Goal: Task Accomplishment & Management: Complete application form

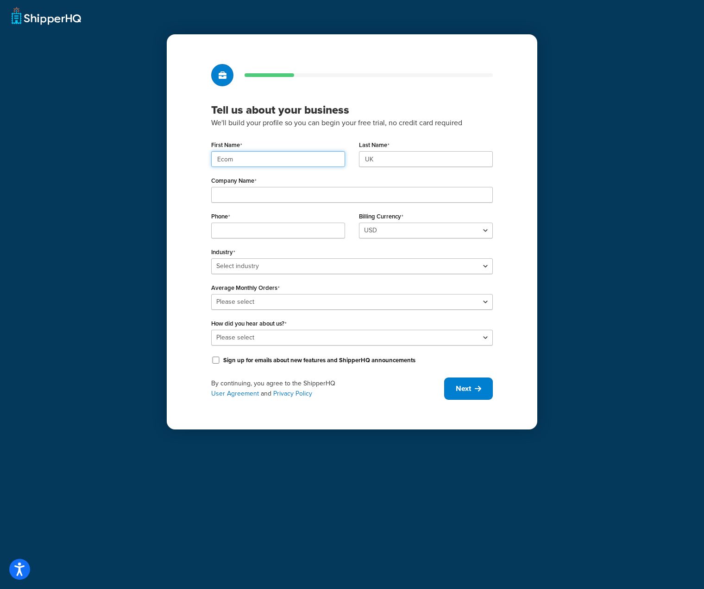
click at [263, 155] on input "Ecom" at bounding box center [278, 159] width 134 height 16
paste input "UMG"
type input "UMG"
click at [379, 162] on input "UK" at bounding box center [426, 159] width 134 height 16
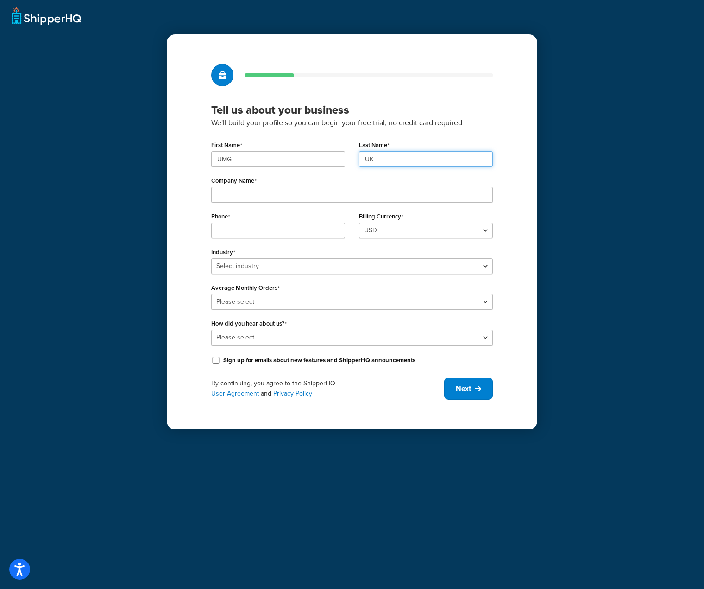
click at [379, 162] on input "UK" at bounding box center [426, 159] width 134 height 16
paste input "MG"
type input "UMG"
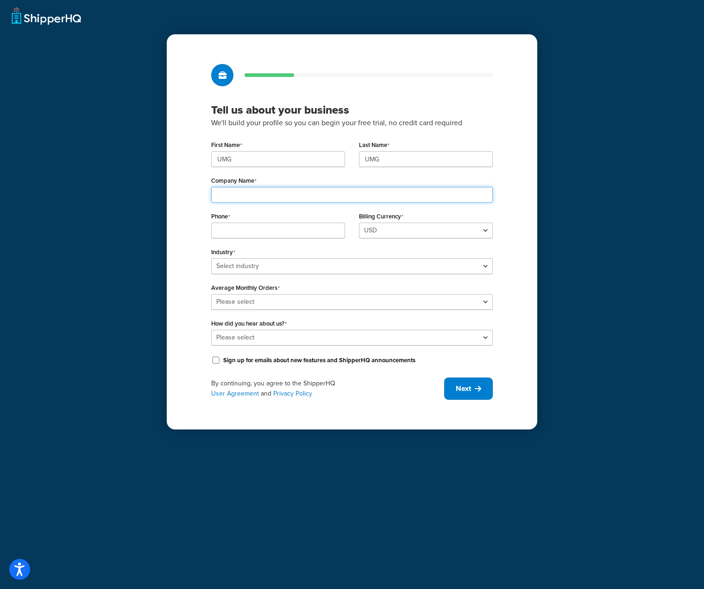
click at [333, 196] on input "Company Name" at bounding box center [352, 195] width 282 height 16
paste input "Universal Music Group"
type input "Universal Music Group"
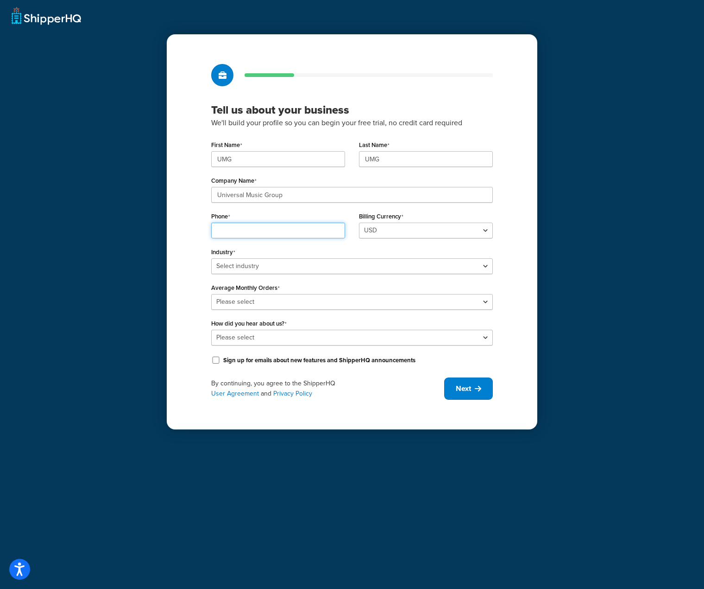
click at [250, 225] on input "Phone" at bounding box center [278, 230] width 134 height 16
paste input "08449137510"
type input "08449137510"
click at [461, 265] on select "Select industry Automotive Adult Agriculture Alcohol, Tobacco & CBD Arts & Craf…" at bounding box center [352, 266] width 282 height 16
select select "7"
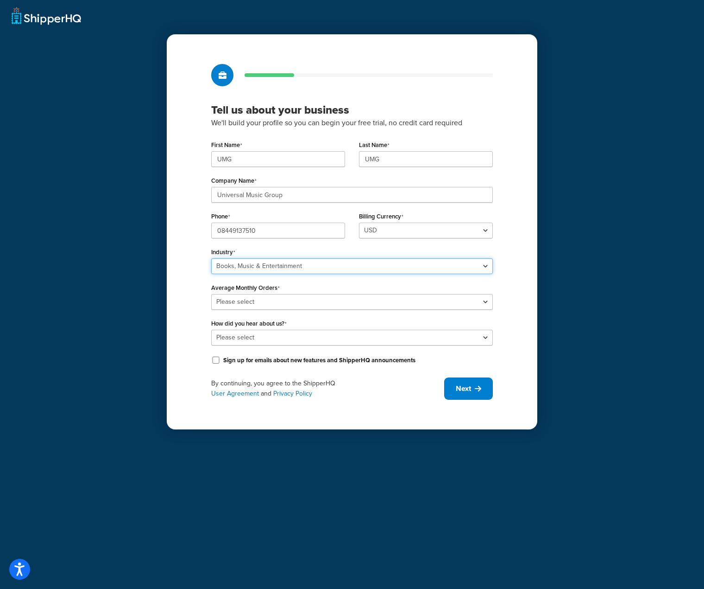
click at [211, 258] on select "Select industry Automotive Adult Agriculture Alcohol, Tobacco & CBD Arts & Craf…" at bounding box center [352, 266] width 282 height 16
click at [332, 299] on select "Please select 0-500 501-1,000 1,001-10,000 10,001-20,000 Over 20,000" at bounding box center [352, 302] width 282 height 16
select select "5"
click at [211, 294] on select "Please select 0-500 501-1,000 1,001-10,000 10,001-20,000 Over 20,000" at bounding box center [352, 302] width 282 height 16
click at [408, 333] on select "Please select Online Search App Store or Marketplace Listing Referred by Agency…" at bounding box center [352, 337] width 282 height 16
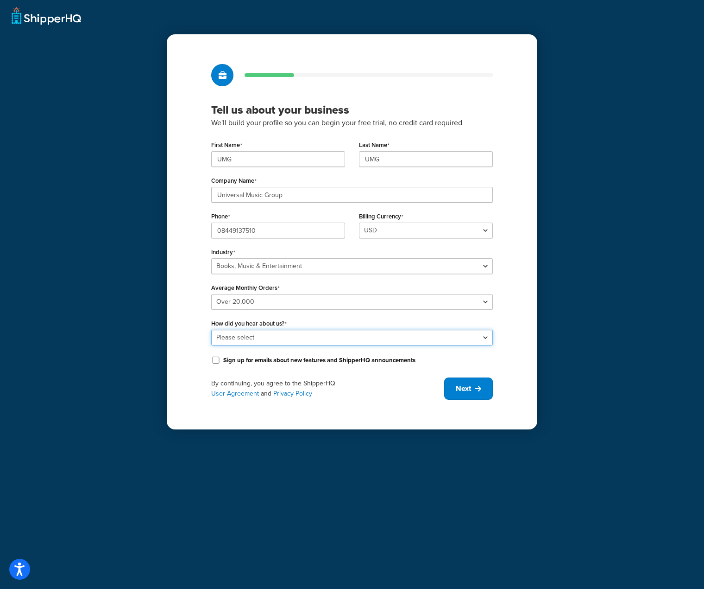
select select "10"
click at [211, 329] on select "Please select Online Search App Store or Marketplace Listing Referred by Agency…" at bounding box center [352, 337] width 282 height 16
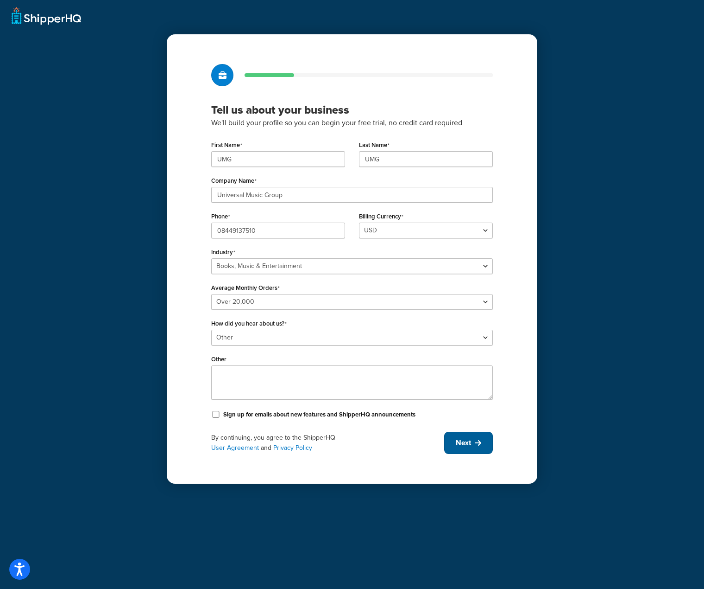
click at [462, 440] on span "Next" at bounding box center [463, 442] width 15 height 10
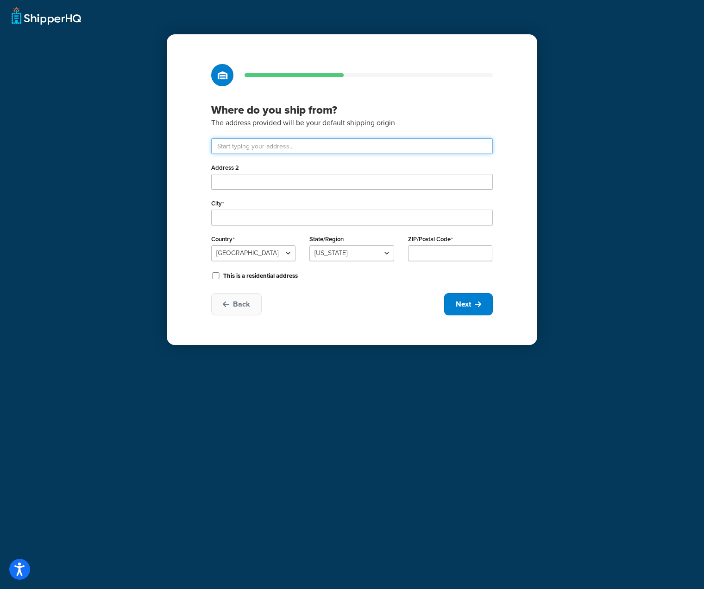
click at [274, 146] on input "text" at bounding box center [352, 146] width 282 height 16
type input "Drayton Field Industrial Estate"
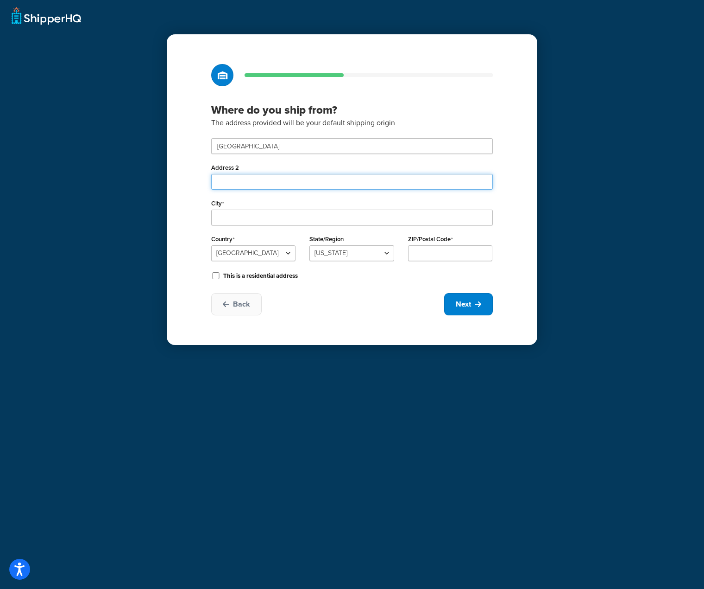
type input "Nasmyth Road"
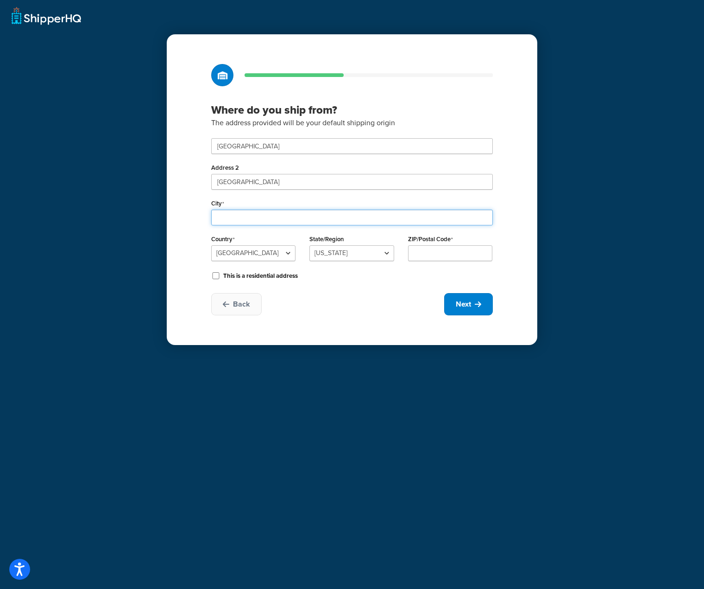
type input "Daventry"
select select "1226"
type input "NN11 8NF"
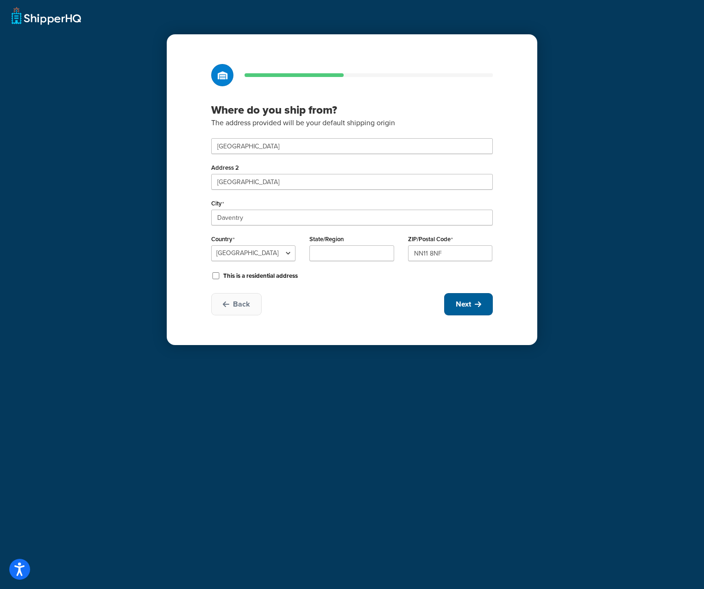
click at [475, 305] on button "Next" at bounding box center [468, 304] width 49 height 22
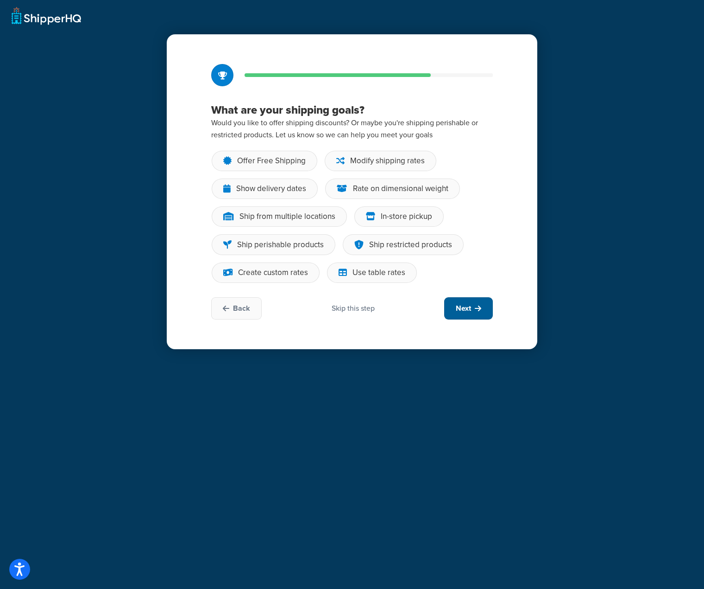
click at [475, 305] on icon at bounding box center [478, 307] width 6 height 7
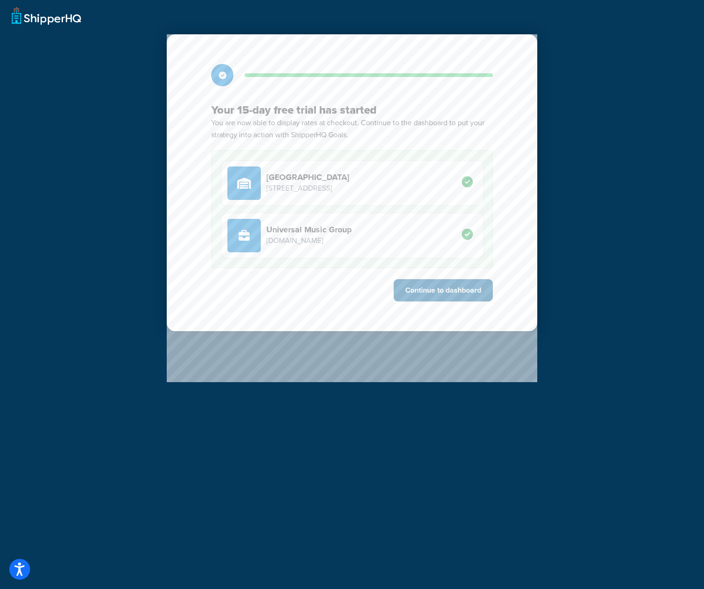
click at [468, 290] on button "Continue to dashboard" at bounding box center [443, 290] width 99 height 22
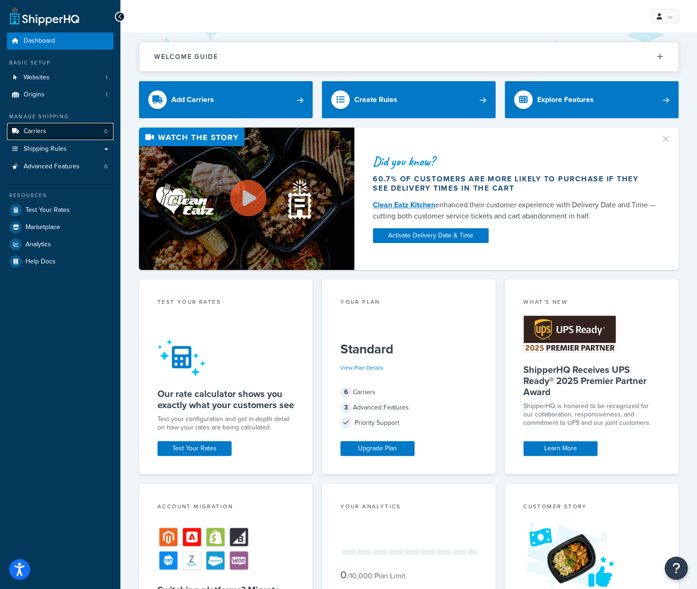
click at [40, 135] on span "Carriers" at bounding box center [35, 131] width 23 height 8
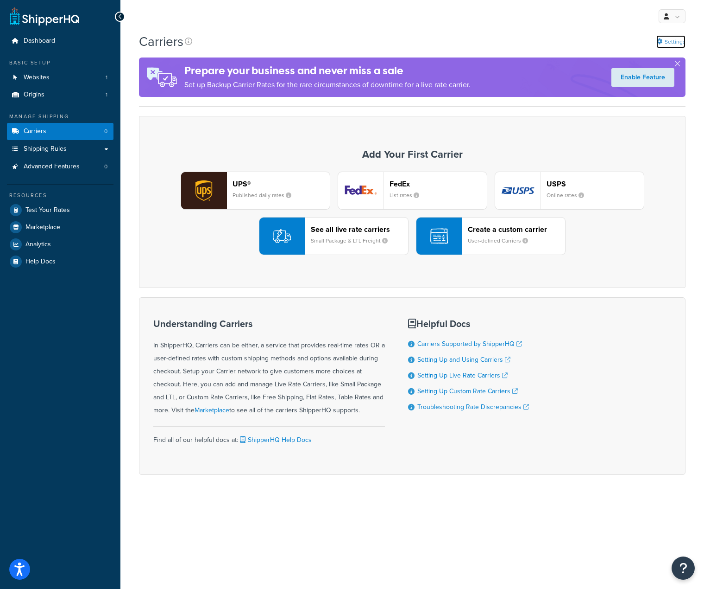
click at [672, 40] on link "Settings" at bounding box center [671, 41] width 29 height 13
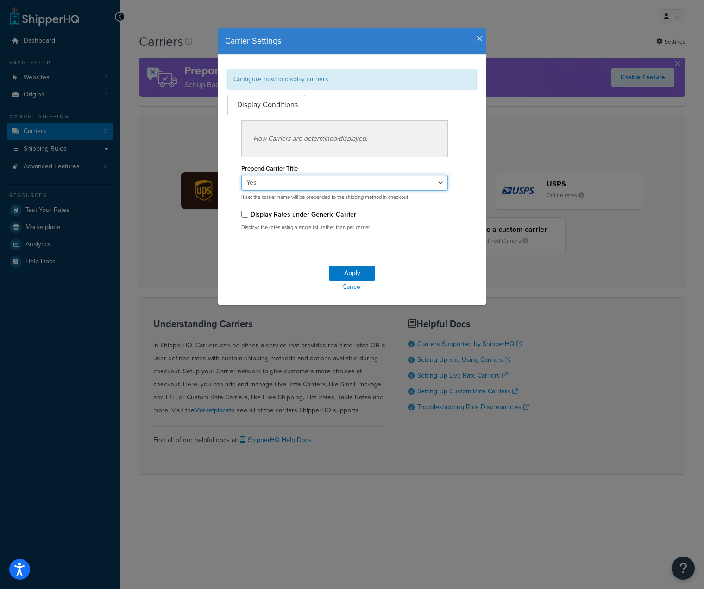
click at [435, 182] on select "Yes No" at bounding box center [344, 183] width 207 height 16
select select "false"
click at [241, 175] on select "Yes No" at bounding box center [344, 183] width 207 height 16
click at [349, 272] on button "Apply" at bounding box center [352, 273] width 46 height 15
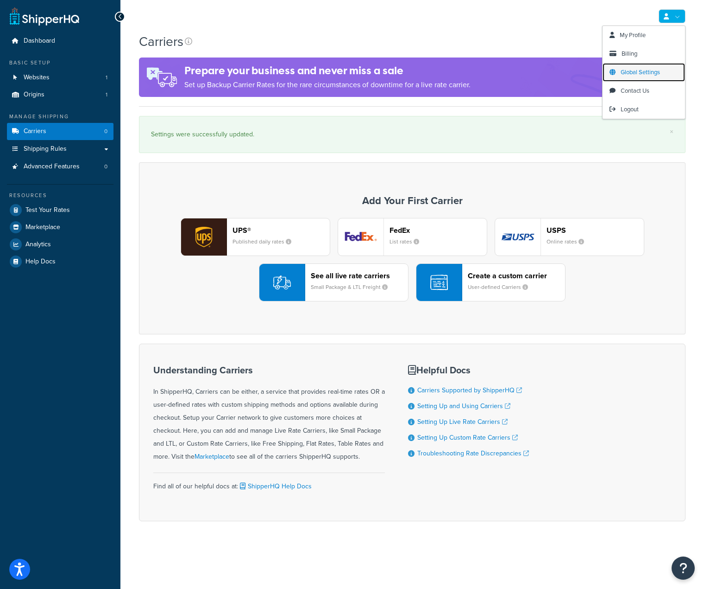
click at [656, 70] on span "Global Settings" at bounding box center [640, 72] width 39 height 9
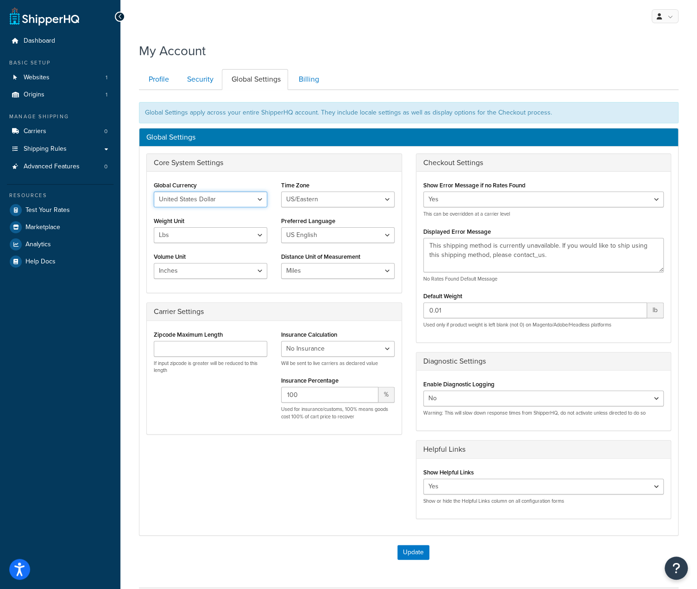
click at [257, 200] on select "United States Dollar Euro British Pound Australian Dollar Canadian Dollar Japan…" at bounding box center [211, 199] width 114 height 16
select select "GBP"
click at [154, 191] on select "United States Dollar Euro British Pound Australian Dollar Canadian Dollar Japan…" at bounding box center [211, 199] width 114 height 16
click at [303, 200] on select "[GEOGRAPHIC_DATA]/[US_STATE] [GEOGRAPHIC_DATA]/[US_STATE] [GEOGRAPHIC_DATA]/[GE…" at bounding box center [338, 199] width 114 height 16
select select "Europe/[GEOGRAPHIC_DATA]"
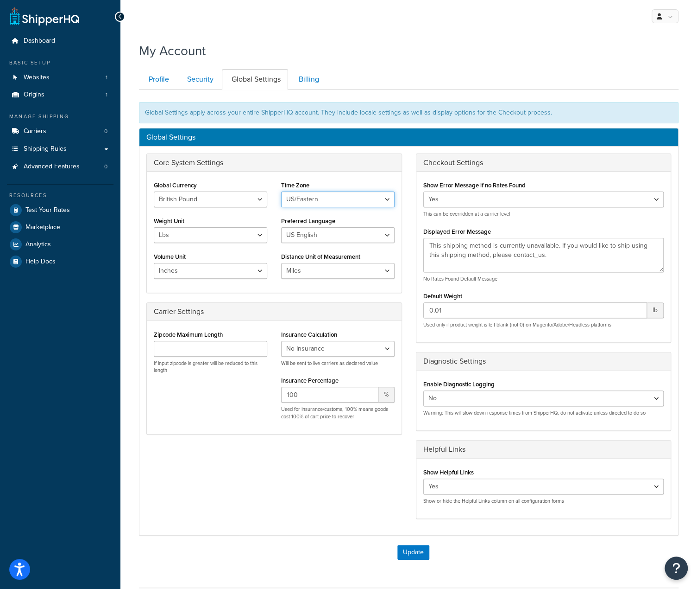
click at [281, 191] on select "[GEOGRAPHIC_DATA]/[US_STATE] [GEOGRAPHIC_DATA]/[US_STATE] [GEOGRAPHIC_DATA]/[GE…" at bounding box center [338, 199] width 114 height 16
click at [254, 233] on select "Lbs Kgs" at bounding box center [211, 235] width 114 height 16
select select "kg"
click at [154, 227] on select "Lbs Kgs" at bounding box center [211, 235] width 114 height 16
click at [304, 235] on select "US English British English" at bounding box center [338, 235] width 114 height 16
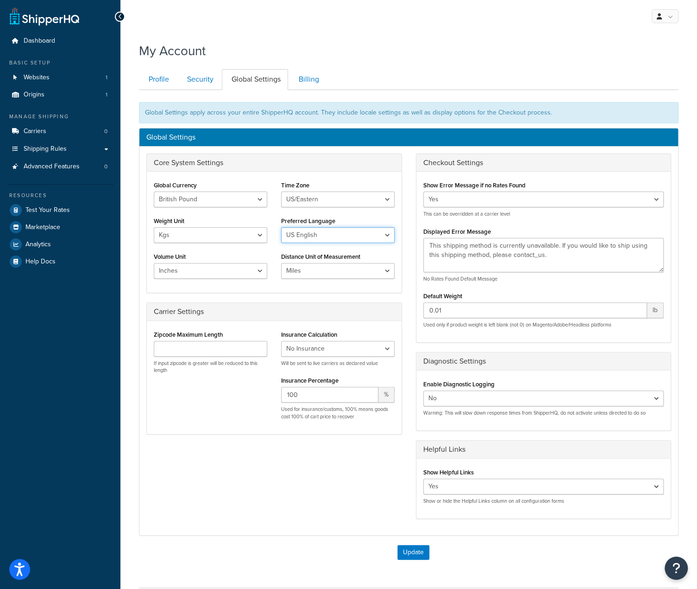
select select "en-[GEOGRAPHIC_DATA]"
click at [281, 227] on select "US English British English" at bounding box center [338, 235] width 114 height 16
click at [261, 269] on select "Inches Centimetres Feet Yards Metres" at bounding box center [211, 271] width 114 height 16
select select "cm"
click at [154, 263] on select "Inches Centimetres Feet Yards Metres" at bounding box center [211, 271] width 114 height 16
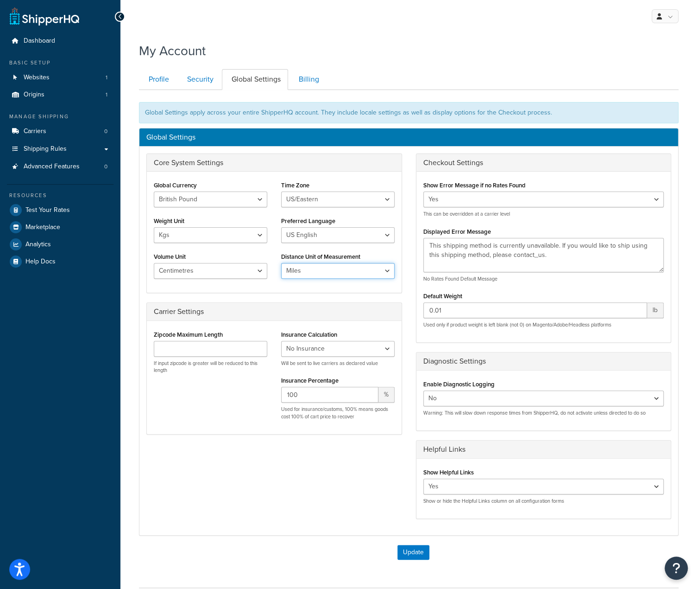
click at [310, 272] on select "Miles Kilometers" at bounding box center [338, 271] width 114 height 16
click at [261, 423] on div "Zipcode Maximum Length If input zipcode is greater will be reduced to this leng…" at bounding box center [274, 377] width 255 height 99
click at [414, 548] on button "Update" at bounding box center [414, 551] width 32 height 15
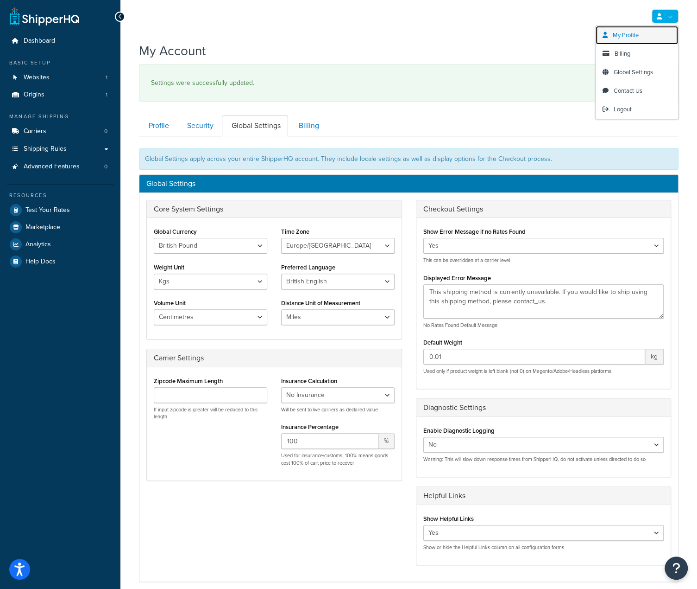
click at [632, 36] on span "My Profile" at bounding box center [626, 35] width 26 height 9
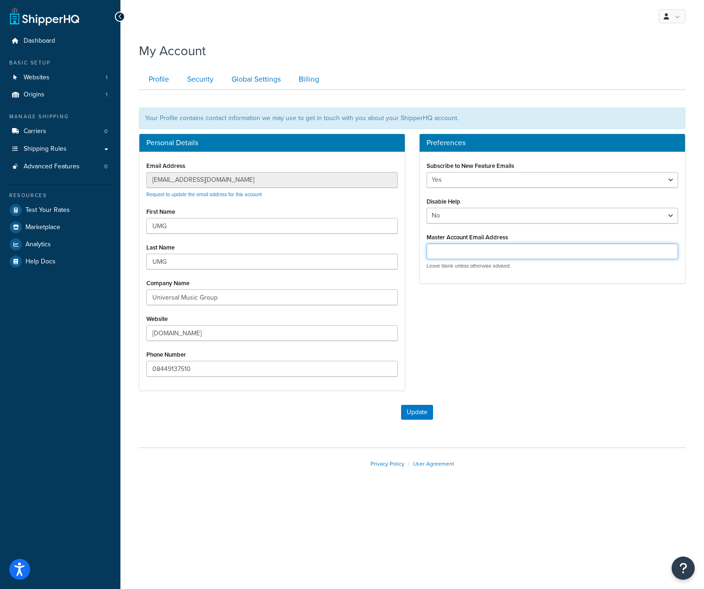
click at [570, 254] on input "Master Account Email Address" at bounding box center [553, 251] width 252 height 16
paste input "[EMAIL_ADDRESS][DOMAIN_NAME]"
type input "[EMAIL_ADDRESS][DOMAIN_NAME]"
drag, startPoint x: 413, startPoint y: 412, endPoint x: 387, endPoint y: 40, distance: 372.5
click at [413, 412] on button "Update" at bounding box center [417, 412] width 32 height 15
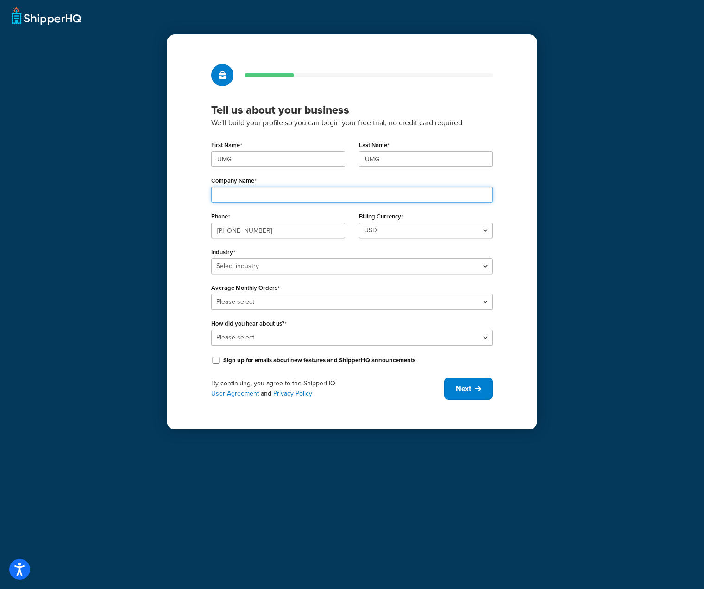
click at [343, 192] on input "Company Name" at bounding box center [352, 195] width 282 height 16
paste input "Universal Music Group"
type input "Universal Music Group"
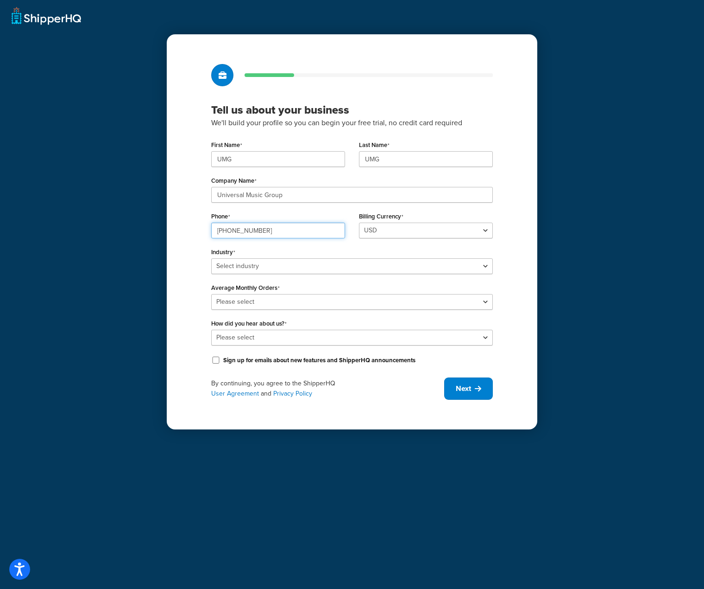
click at [319, 233] on input "+44 20 3932 7626" at bounding box center [278, 230] width 134 height 16
paste input "08449137510"
type input "08449137510"
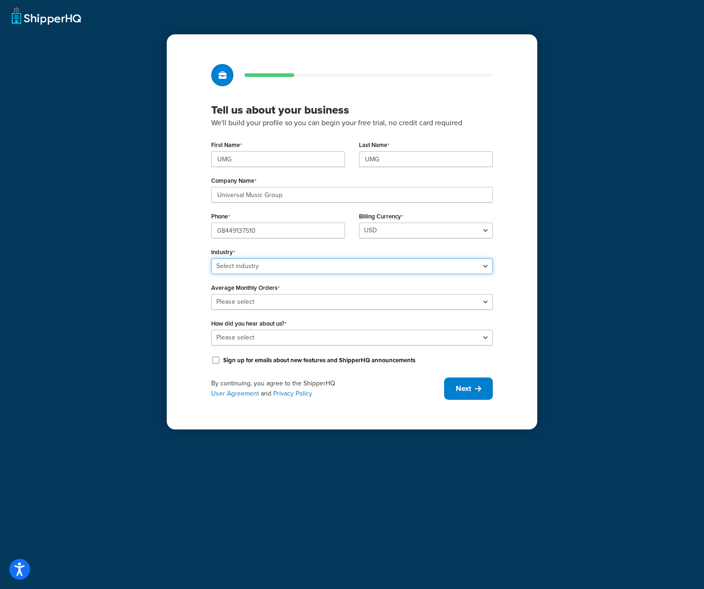
click at [386, 266] on select "Select industry Automotive Adult Agriculture Alcohol, Tobacco & CBD Arts & Craf…" at bounding box center [352, 266] width 282 height 16
select select "7"
click at [211, 258] on select "Select industry Automotive Adult Agriculture Alcohol, Tobacco & CBD Arts & Craf…" at bounding box center [352, 266] width 282 height 16
click at [427, 304] on select "Please select 0-500 501-1,000 1,001-10,000 10,001-20,000 Over 20,000" at bounding box center [352, 302] width 282 height 16
select select "5"
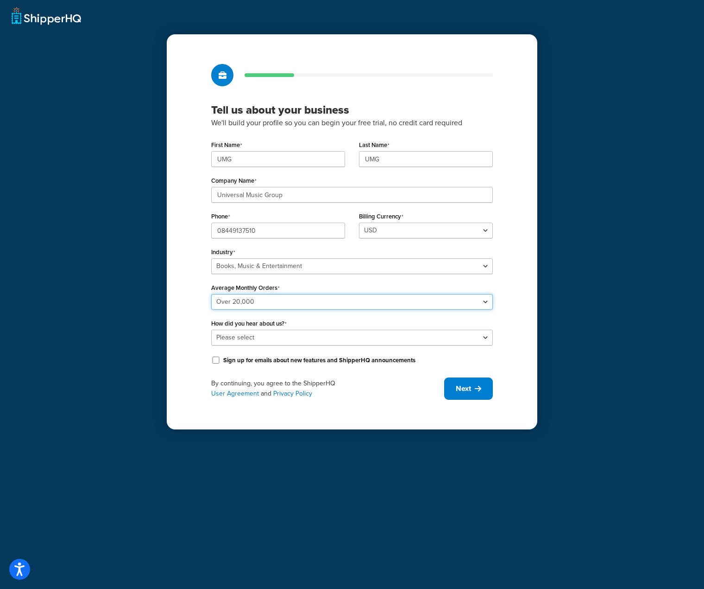
click at [211, 294] on select "Please select 0-500 501-1,000 1,001-10,000 10,001-20,000 Over 20,000" at bounding box center [352, 302] width 282 height 16
click at [433, 336] on select "Please select Online Search App Store or Marketplace Listing Referred by Agency…" at bounding box center [352, 337] width 282 height 16
select select "10"
click at [211, 329] on select "Please select Online Search App Store or Marketplace Listing Referred by Agency…" at bounding box center [352, 337] width 282 height 16
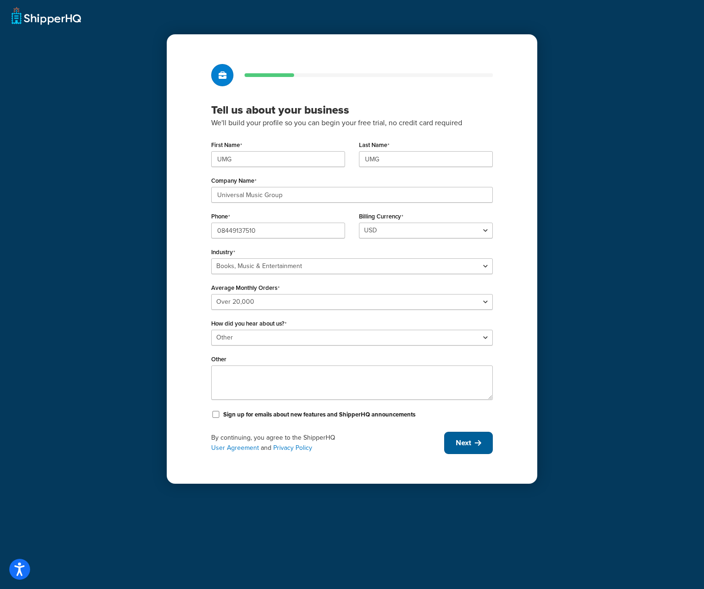
click at [462, 439] on span "Next" at bounding box center [463, 442] width 15 height 10
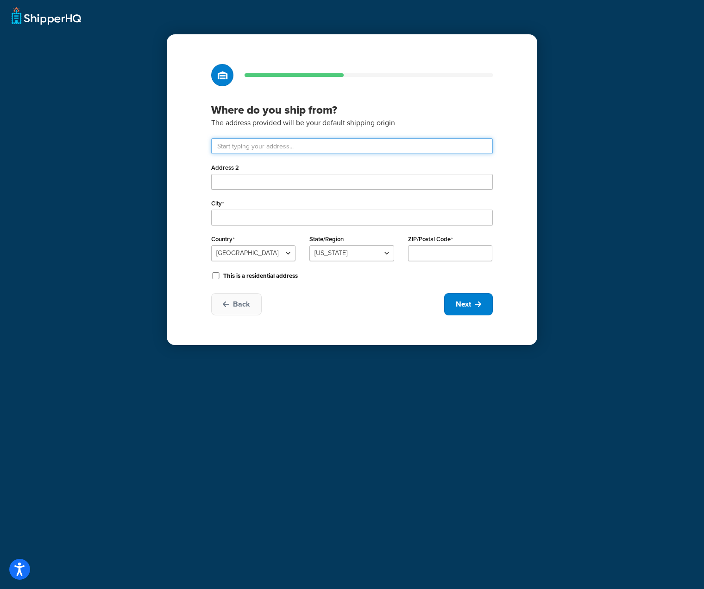
click at [305, 146] on input "text" at bounding box center [352, 146] width 282 height 16
type input "Drayton Field Industrial Estate"
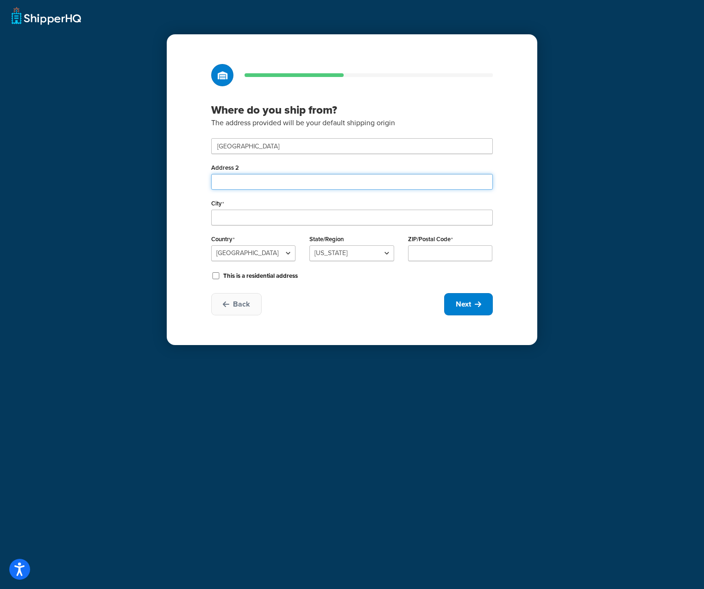
type input "Nasmyth Road"
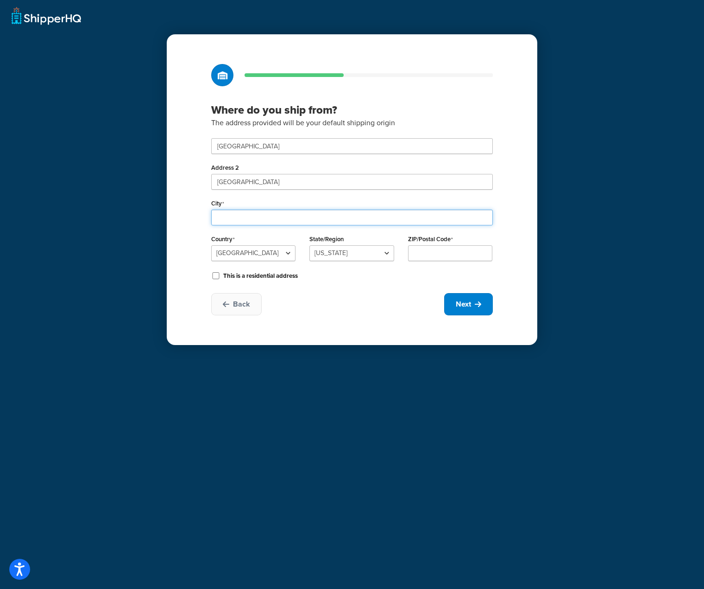
type input "Daventry"
select select "1226"
type input "NN11 8NF"
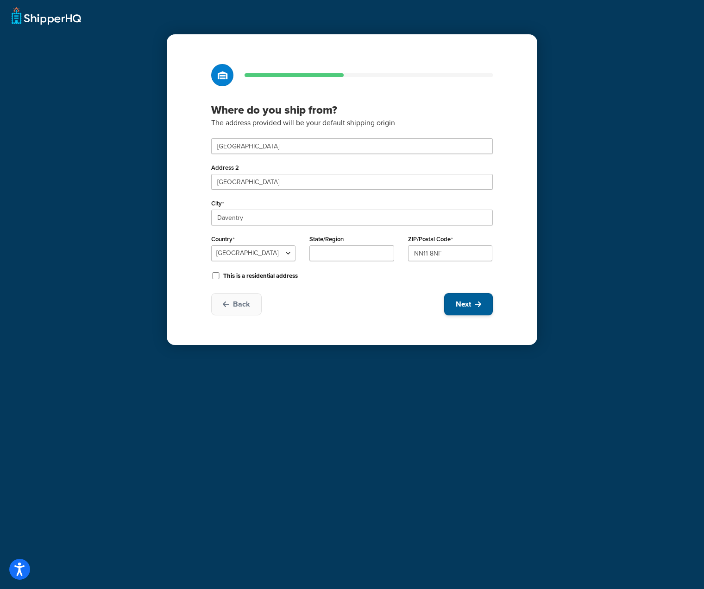
click at [468, 305] on span "Next" at bounding box center [463, 304] width 15 height 10
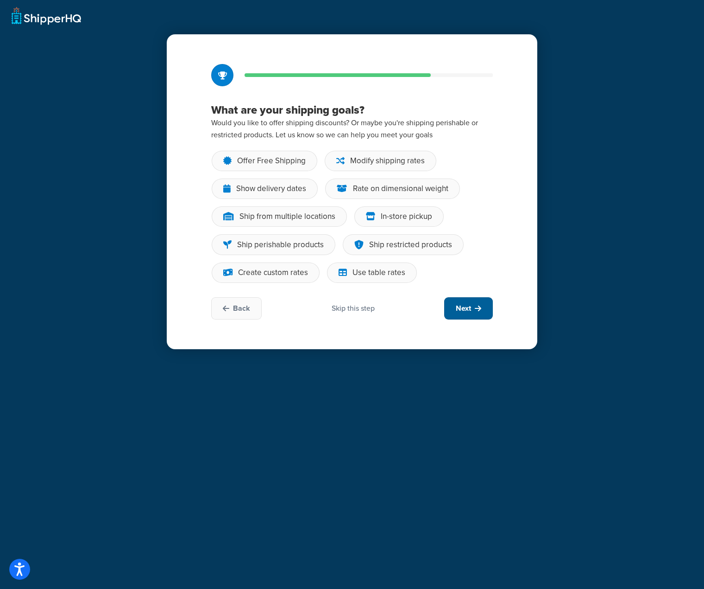
click at [477, 304] on icon at bounding box center [478, 307] width 6 height 7
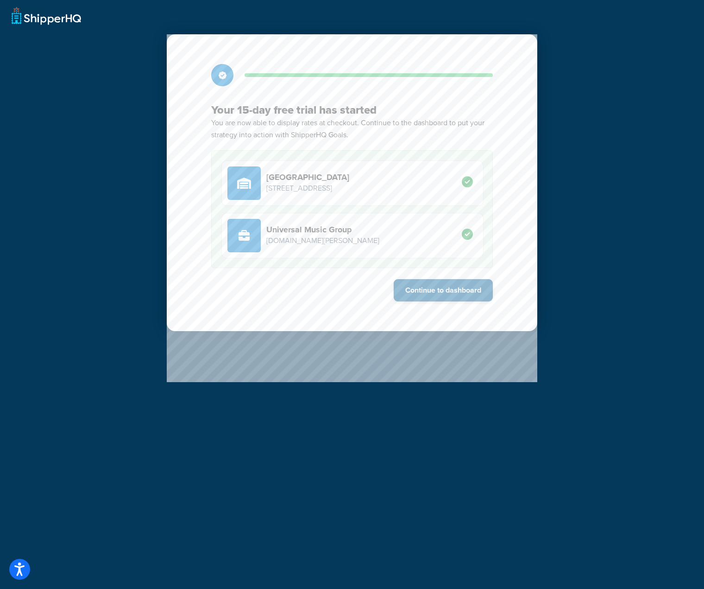
click at [455, 287] on button "Continue to dashboard" at bounding box center [443, 290] width 99 height 22
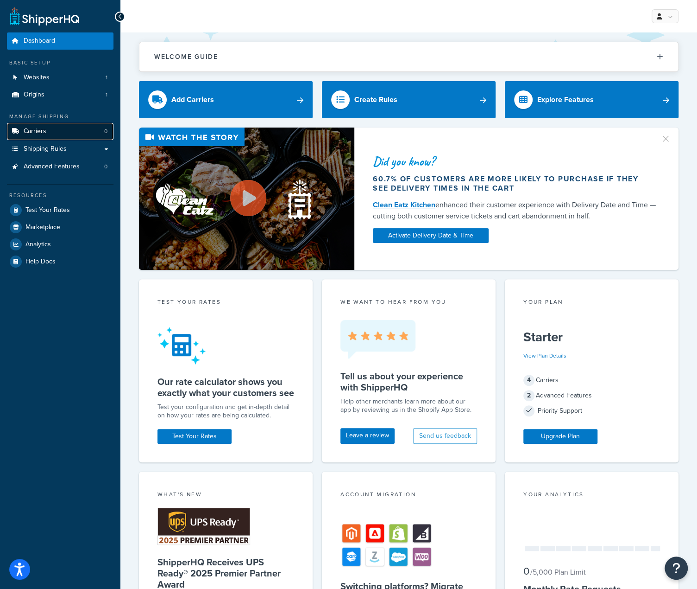
click at [69, 123] on link "Carriers 0" at bounding box center [60, 131] width 107 height 17
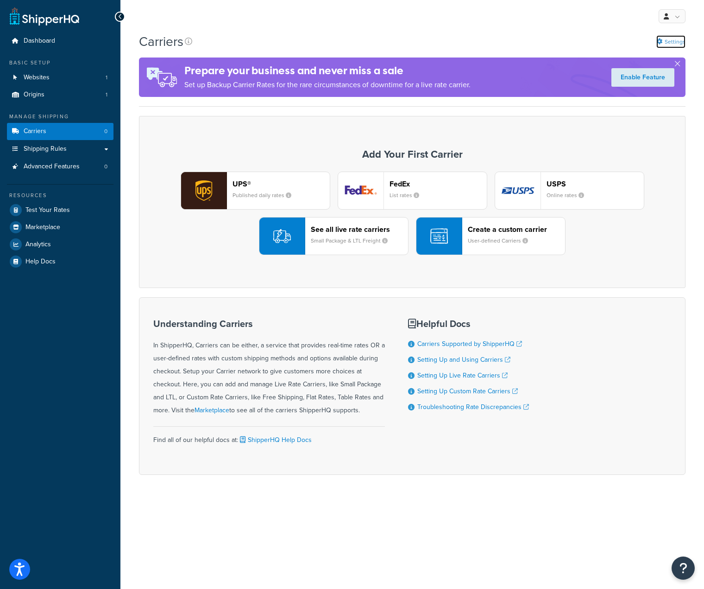
click at [676, 42] on link "Settings" at bounding box center [671, 41] width 29 height 13
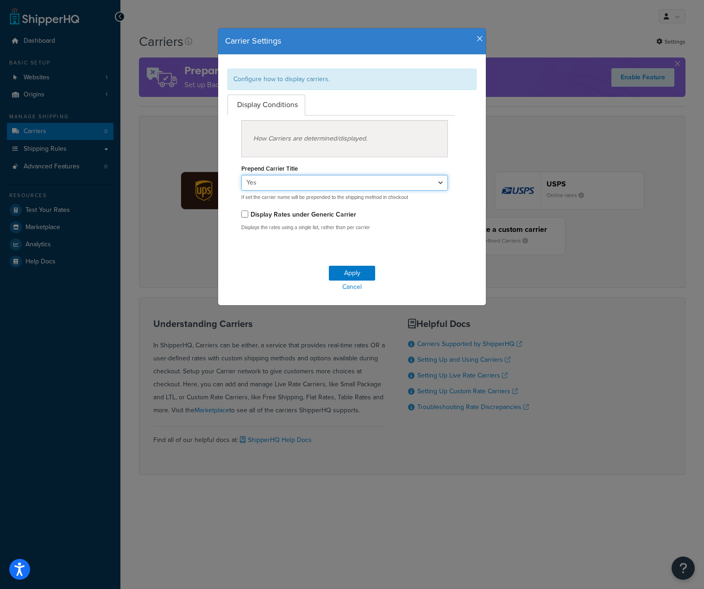
click at [428, 177] on select "Yes No" at bounding box center [344, 183] width 207 height 16
select select "false"
click at [241, 175] on select "Yes No" at bounding box center [344, 183] width 207 height 16
click at [352, 275] on button "Apply" at bounding box center [352, 273] width 46 height 15
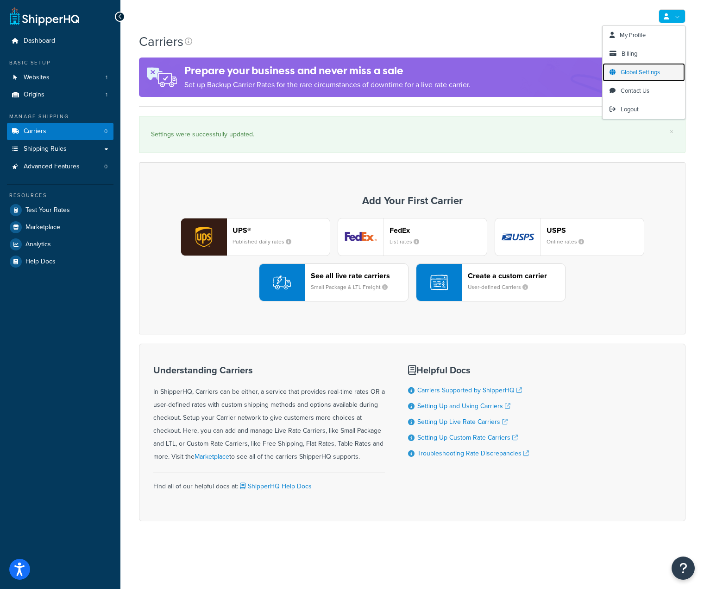
click at [648, 73] on span "Global Settings" at bounding box center [640, 72] width 39 height 9
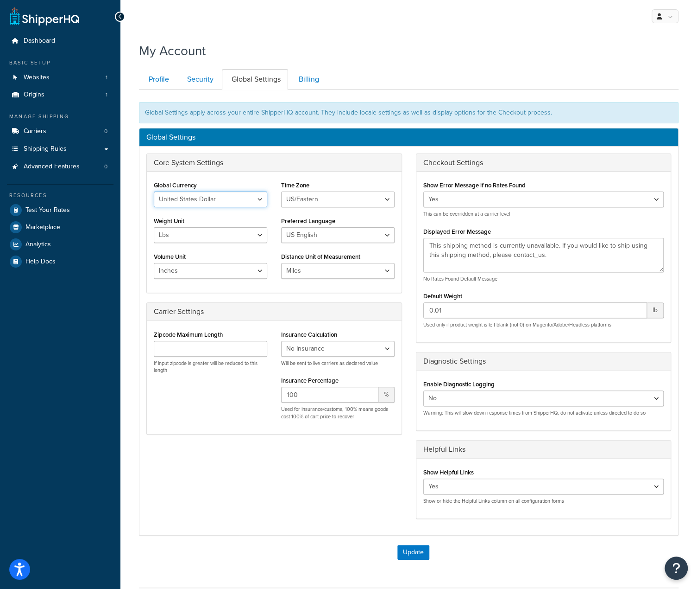
click at [250, 201] on select "United States Dollar Euro British Pound Australian Dollar Canadian Dollar Japan…" at bounding box center [211, 199] width 114 height 16
select select "GBP"
click at [154, 191] on select "United States Dollar Euro British Pound Australian Dollar Canadian Dollar Japan…" at bounding box center [211, 199] width 114 height 16
click at [310, 196] on select "US/Hawaii US/Alaska US/Pacific US/Central US/Mountain US/Eastern US/Arizona Afr…" at bounding box center [338, 199] width 114 height 16
select select "Europe/[GEOGRAPHIC_DATA]"
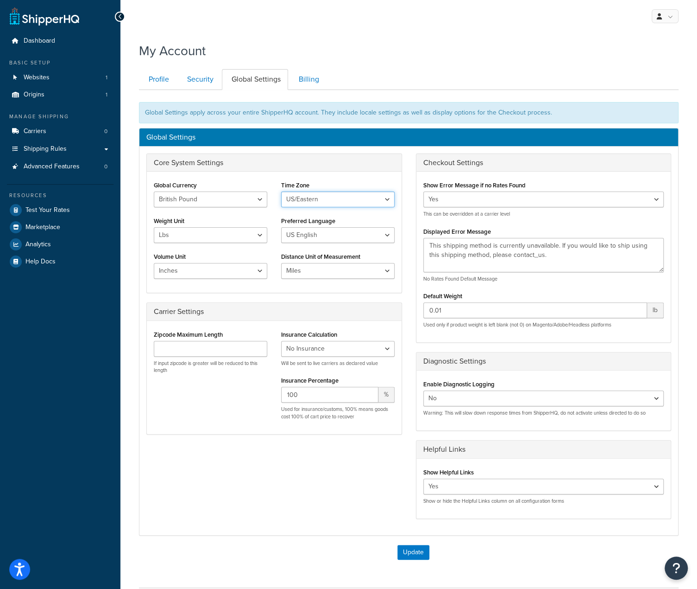
click at [281, 191] on select "US/Hawaii US/Alaska US/Pacific US/Central US/Mountain US/Eastern US/Arizona Afr…" at bounding box center [338, 199] width 114 height 16
click at [253, 232] on select "Lbs Kgs" at bounding box center [211, 235] width 114 height 16
select select "kg"
click at [154, 227] on select "Lbs Kgs" at bounding box center [211, 235] width 114 height 16
click at [302, 237] on select "US English British English" at bounding box center [338, 235] width 114 height 16
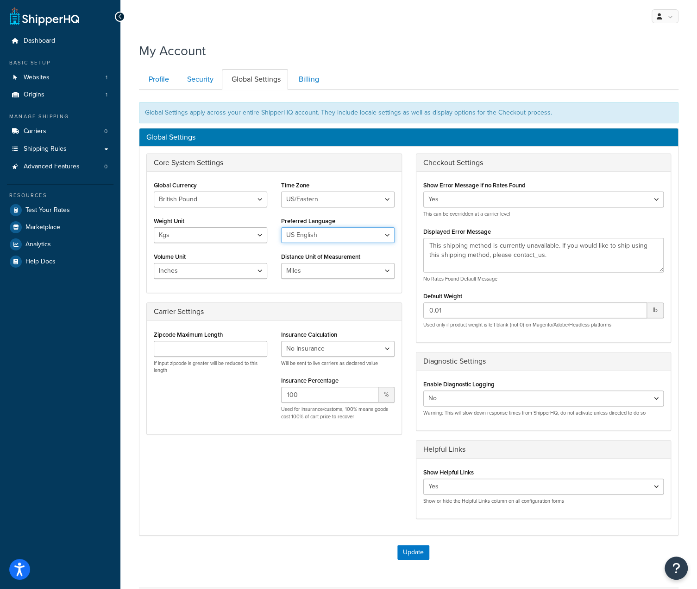
select select "en-[GEOGRAPHIC_DATA]"
click at [281, 227] on select "US English British English" at bounding box center [338, 235] width 114 height 16
click at [262, 271] on select "Inches Centimetres Feet Yards Metres" at bounding box center [211, 271] width 114 height 16
select select "cm"
click at [154, 263] on select "Inches Centimetres Feet Yards Metres" at bounding box center [211, 271] width 114 height 16
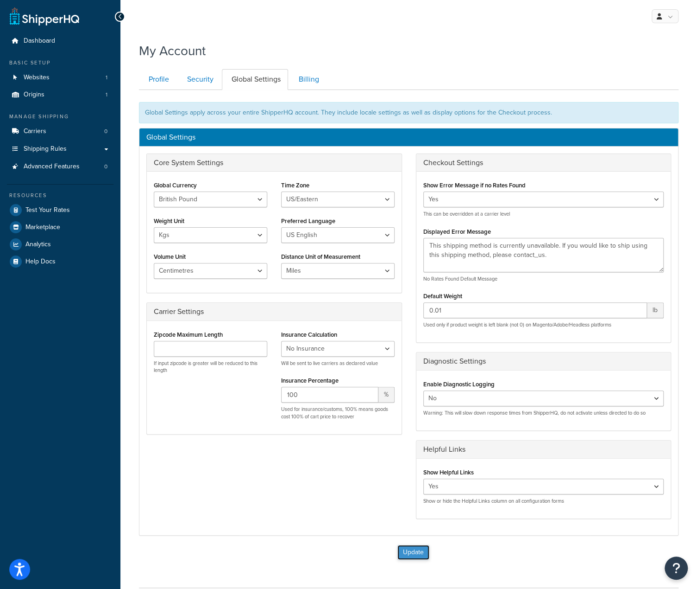
click at [406, 550] on button "Update" at bounding box center [414, 551] width 32 height 15
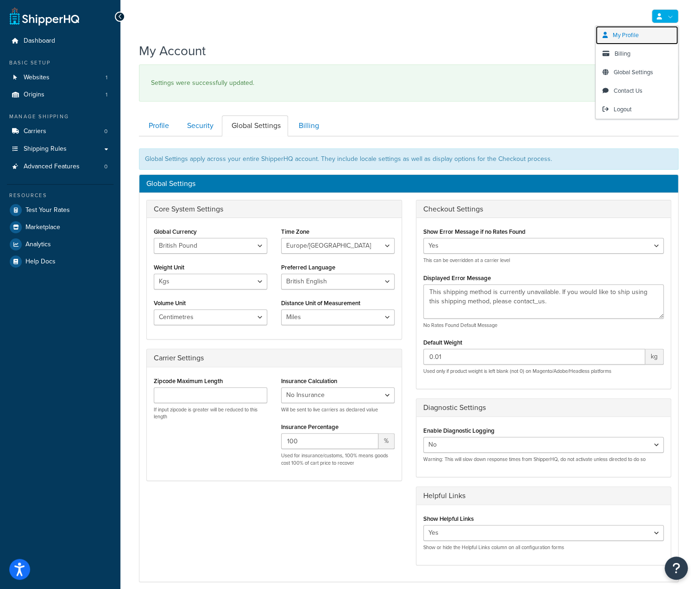
click at [637, 32] on span "My Profile" at bounding box center [626, 35] width 26 height 9
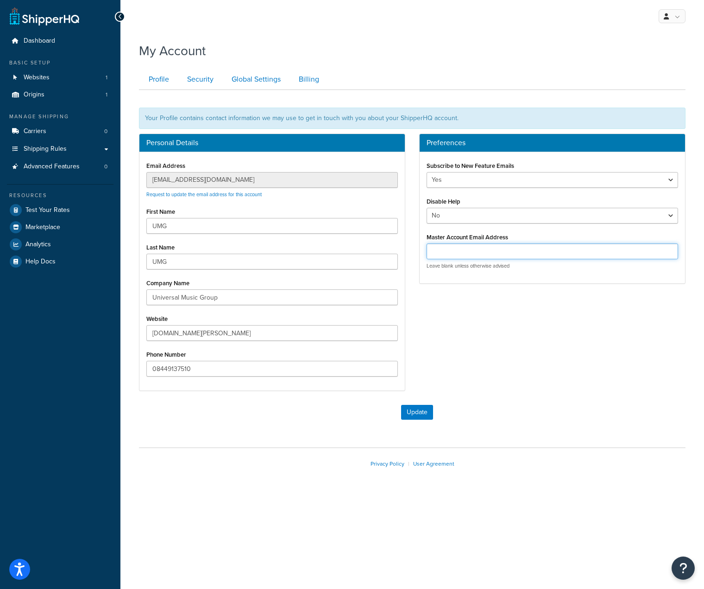
click at [486, 253] on input "Master Account Email Address" at bounding box center [553, 251] width 252 height 16
paste input "[EMAIL_ADDRESS][DOMAIN_NAME]"
type input "[EMAIL_ADDRESS][DOMAIN_NAME]"
click at [421, 411] on button "Update" at bounding box center [417, 412] width 32 height 15
